Goal: Information Seeking & Learning: Understand process/instructions

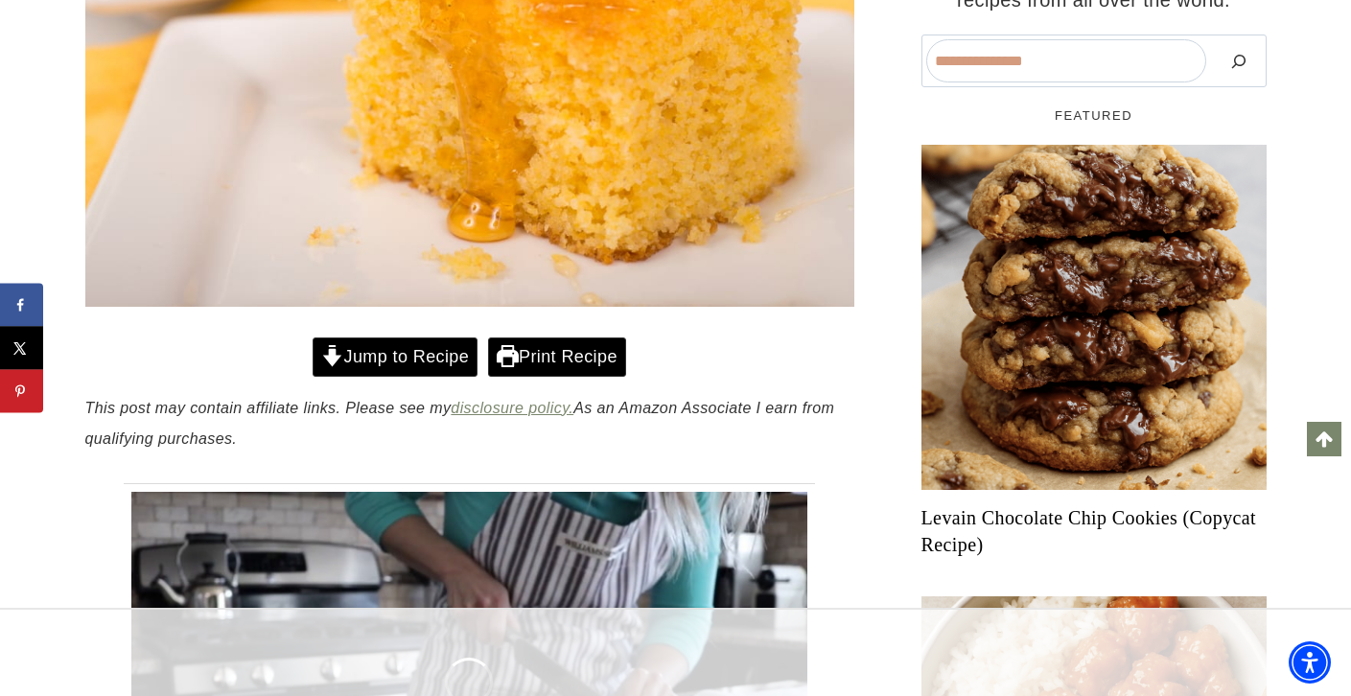
click at [387, 357] on link "Jump to Recipe" at bounding box center [395, 357] width 165 height 39
